Goal: Register for event/course

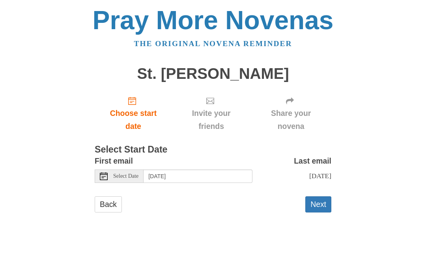
click at [328, 204] on button "Next" at bounding box center [319, 205] width 26 height 16
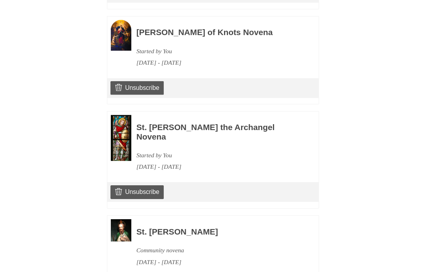
scroll to position [634, 0]
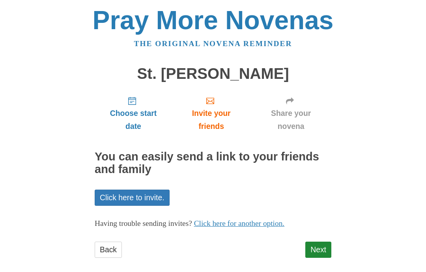
click at [331, 242] on link "Next" at bounding box center [319, 250] width 26 height 16
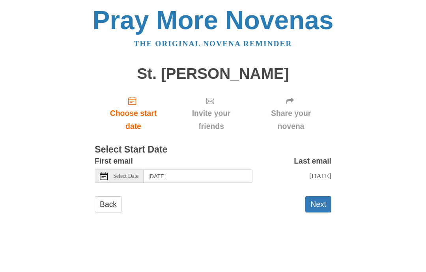
click at [323, 204] on button "Next" at bounding box center [319, 205] width 26 height 16
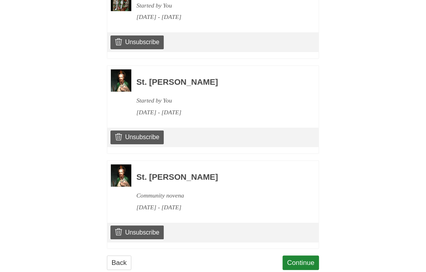
scroll to position [771, 0]
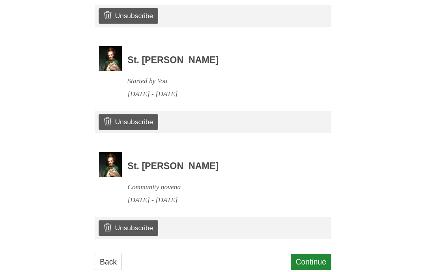
click at [323, 254] on link "Continue" at bounding box center [311, 262] width 41 height 16
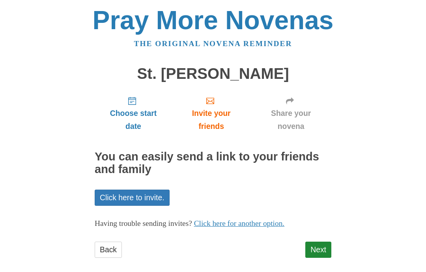
click at [328, 247] on link "Next" at bounding box center [319, 250] width 26 height 16
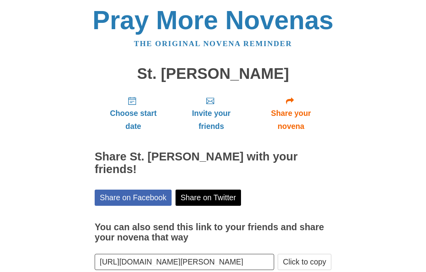
scroll to position [29, 0]
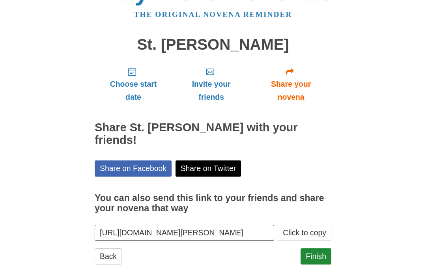
click at [326, 249] on link "Finish" at bounding box center [316, 257] width 31 height 16
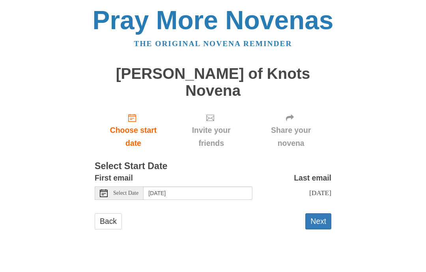
click at [327, 214] on button "Next" at bounding box center [319, 222] width 26 height 16
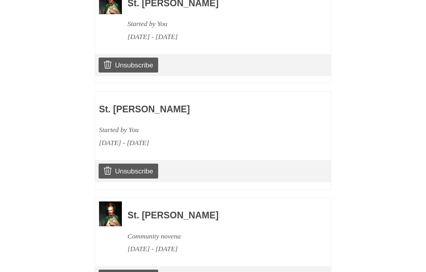
scroll to position [876, 0]
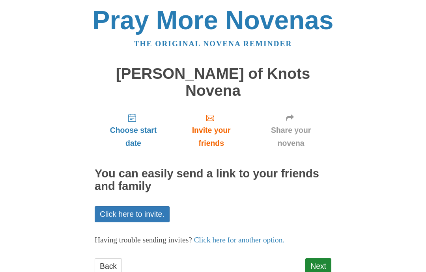
click at [326, 259] on link "Next" at bounding box center [319, 267] width 26 height 16
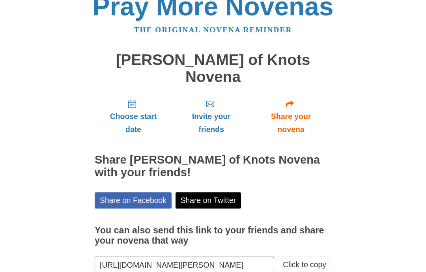
scroll to position [41, 0]
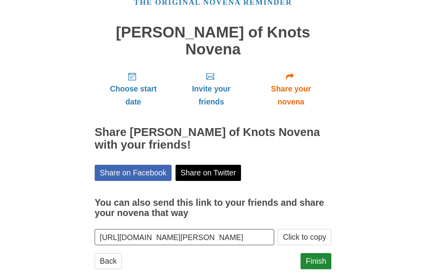
click at [317, 253] on link "Finish" at bounding box center [316, 261] width 31 height 16
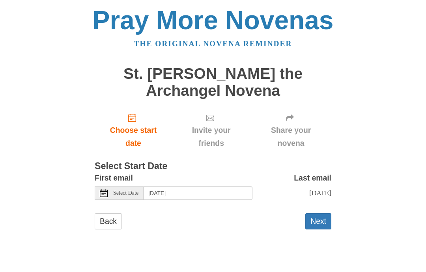
click at [328, 218] on button "Next" at bounding box center [319, 222] width 26 height 16
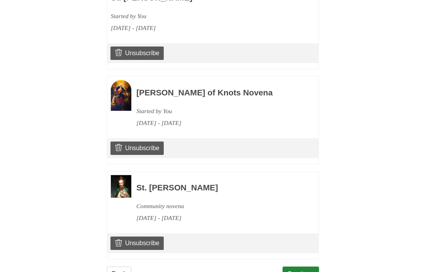
scroll to position [998, 0]
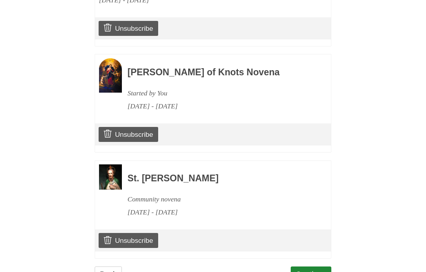
click at [323, 267] on link "Continue" at bounding box center [311, 275] width 41 height 16
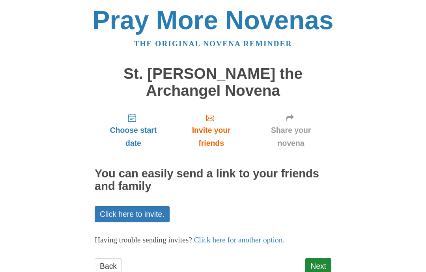
click at [329, 265] on link "Next" at bounding box center [319, 267] width 26 height 16
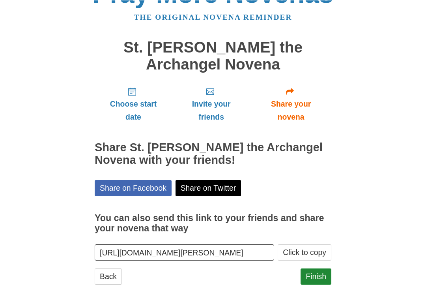
scroll to position [26, 0]
click at [326, 272] on link "Finish" at bounding box center [316, 276] width 31 height 16
